Goal: Task Accomplishment & Management: Manage account settings

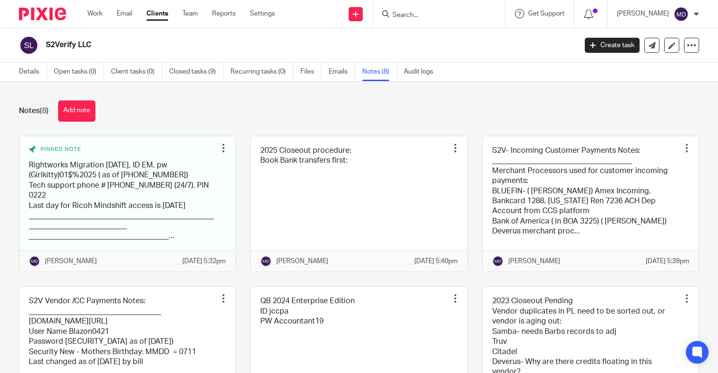
click at [427, 16] on input "Search" at bounding box center [433, 15] width 85 height 8
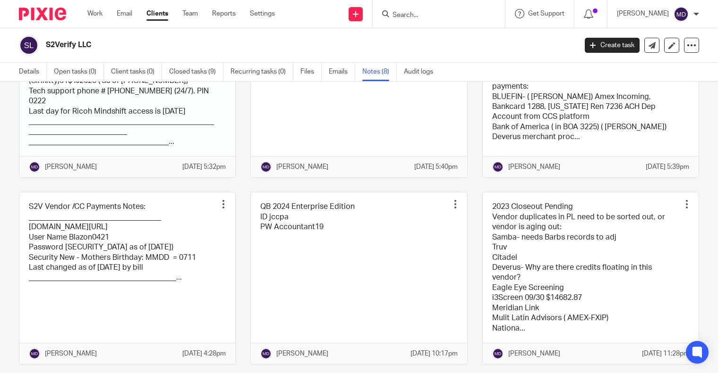
scroll to position [142, 0]
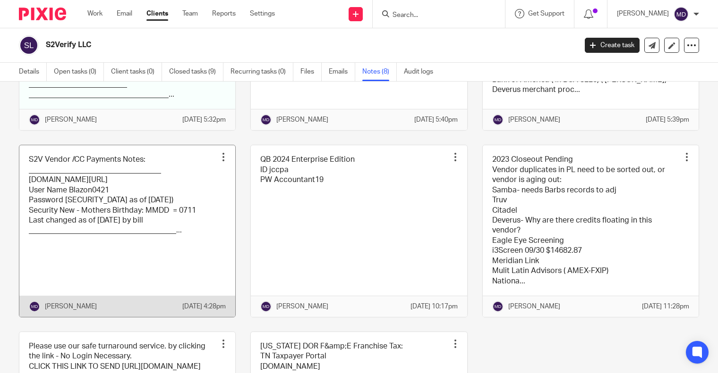
click at [128, 221] on link at bounding box center [127, 231] width 216 height 172
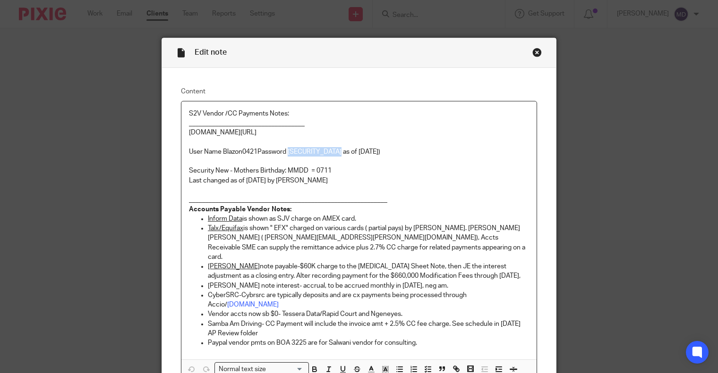
drag, startPoint x: 341, startPoint y: 150, endPoint x: 286, endPoint y: 151, distance: 55.2
click at [286, 151] on p "[DOMAIN_NAME][URL] User Name Blazon0421 Password [SECURITY_DATA] as of [DATE])" at bounding box center [359, 142] width 340 height 29
copy p "Summertime2025!"
